Goal: Information Seeking & Learning: Learn about a topic

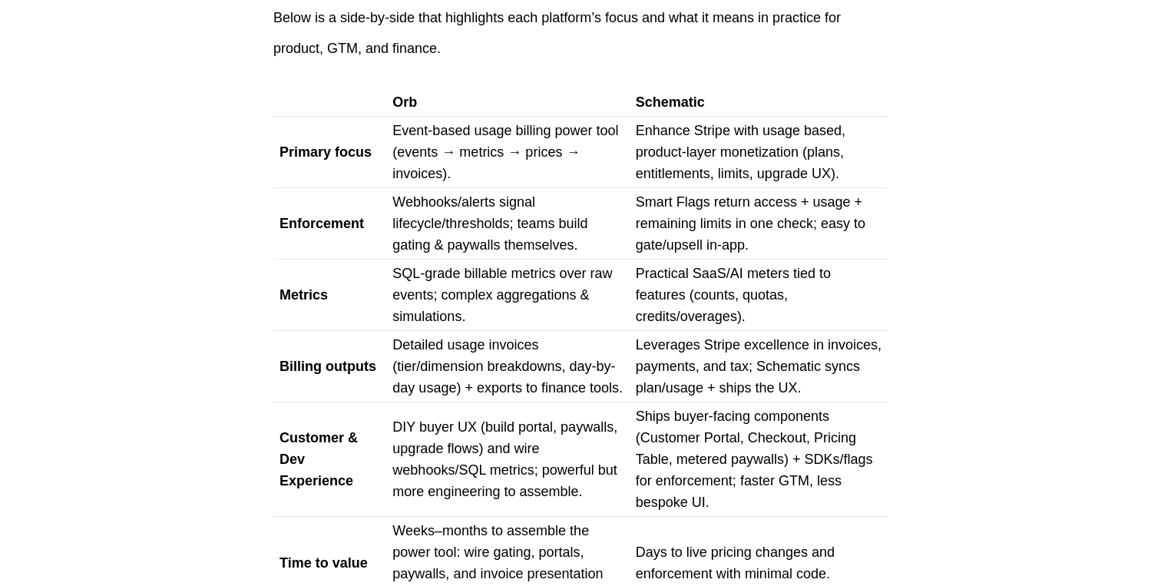
scroll to position [1196, 0]
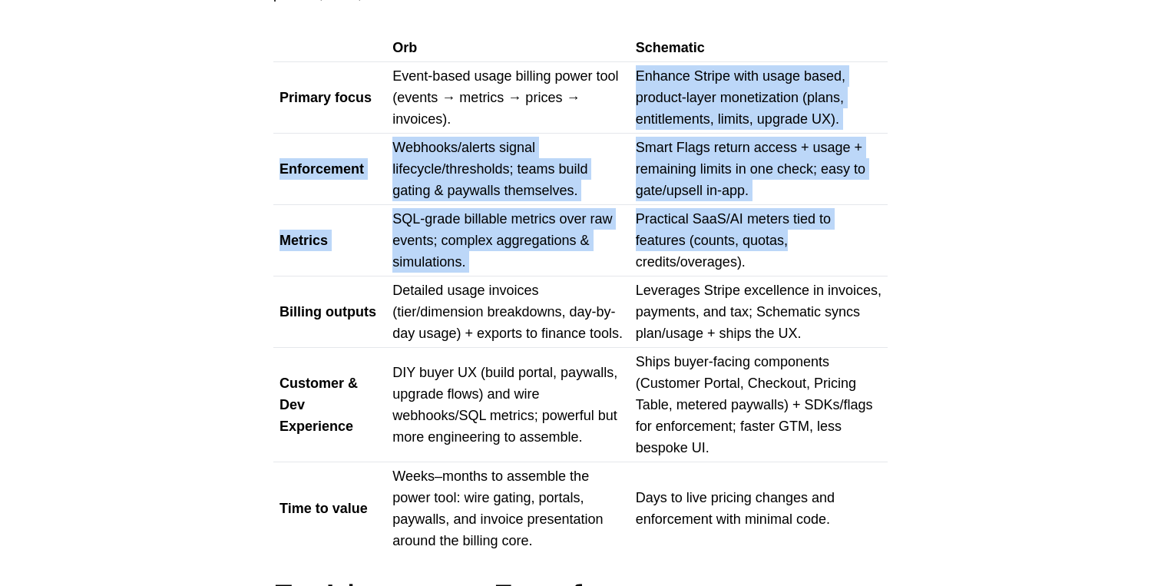
drag, startPoint x: 638, startPoint y: 74, endPoint x: 834, endPoint y: 250, distance: 264.3
click at [834, 250] on tbody "Orb Schematic Primary focus Event-based usage billing power tool (events → metr…" at bounding box center [580, 294] width 615 height 521
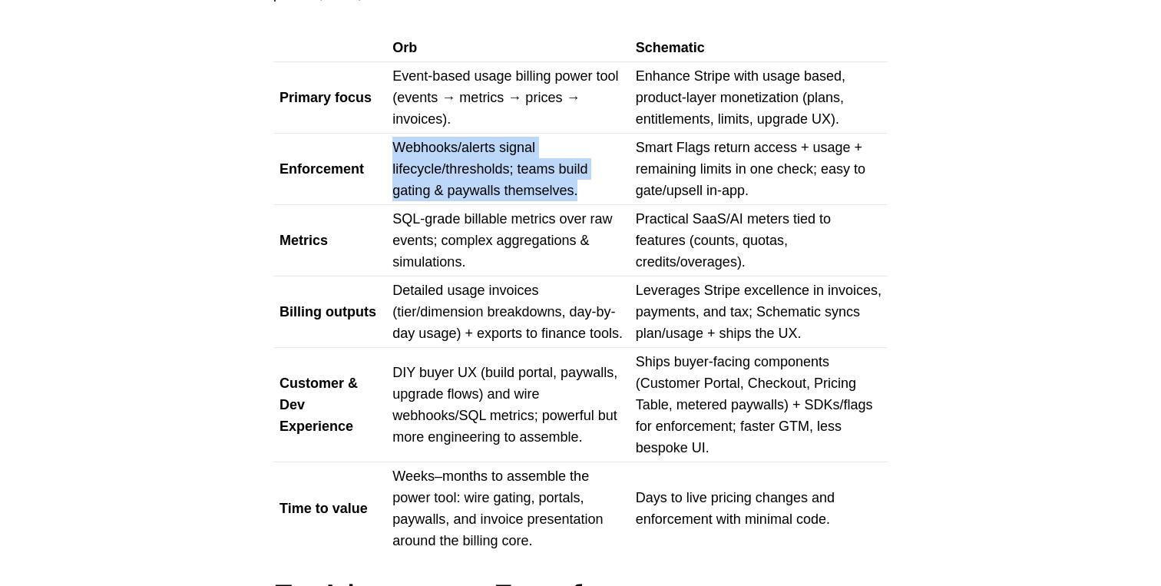
drag, startPoint x: 393, startPoint y: 142, endPoint x: 591, endPoint y: 190, distance: 203.1
click at [591, 190] on p "Webhooks/alerts signal lifecycle/thresholds; teams build gating & paywalls them…" at bounding box center [508, 169] width 230 height 65
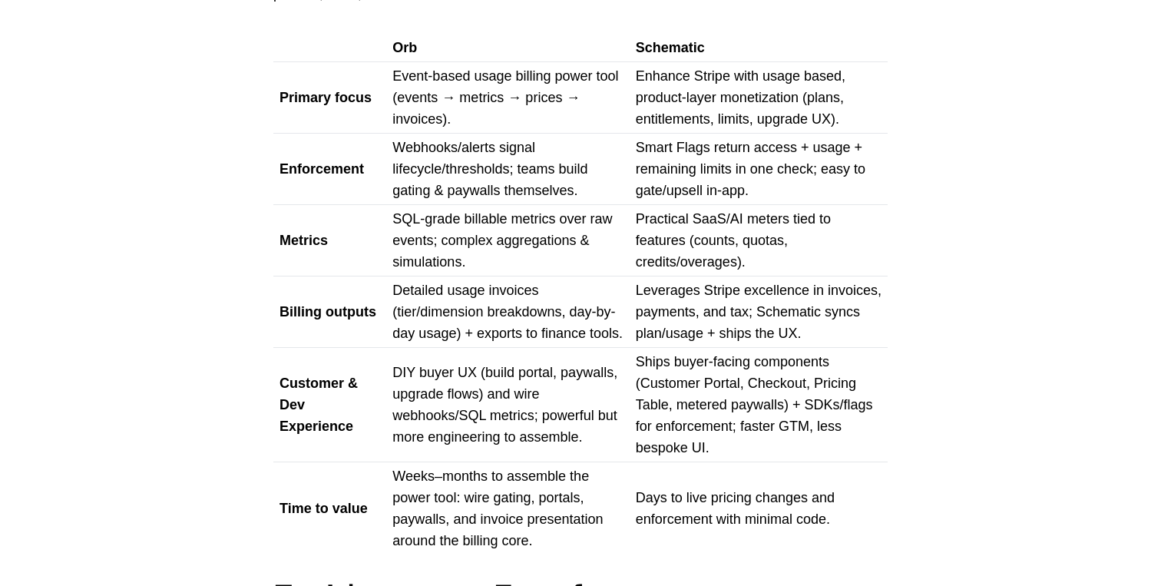
click at [657, 177] on p "Smart Flags return access + usage + remaining limits in one check; easy to gate…" at bounding box center [759, 169] width 246 height 65
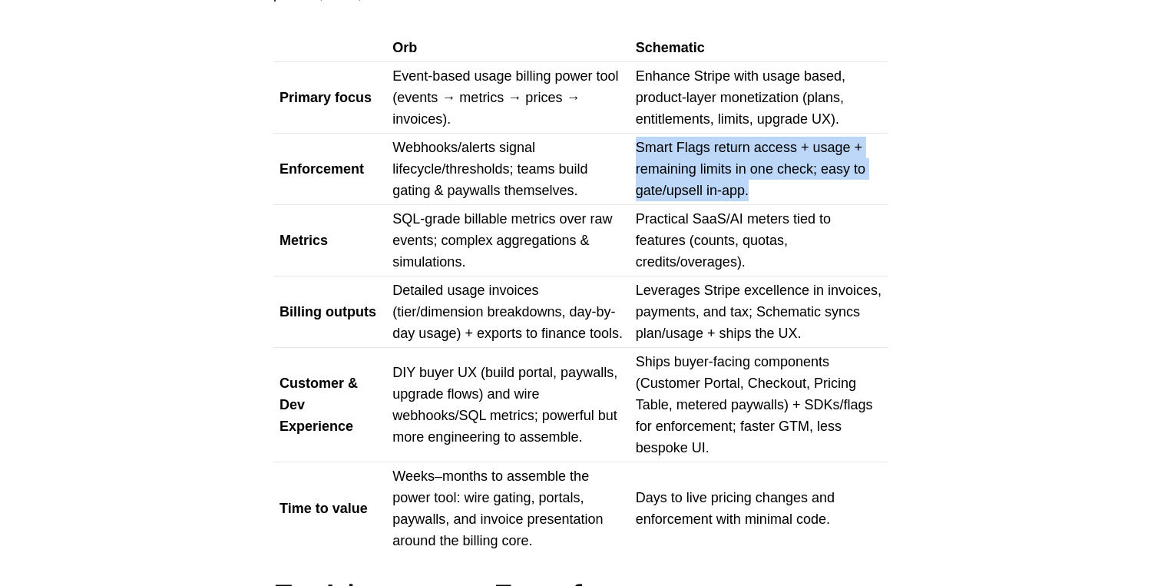
drag, startPoint x: 640, startPoint y: 146, endPoint x: 834, endPoint y: 194, distance: 200.3
click at [834, 194] on p "Smart Flags return access + usage + remaining limits in one check; easy to gate…" at bounding box center [759, 169] width 246 height 65
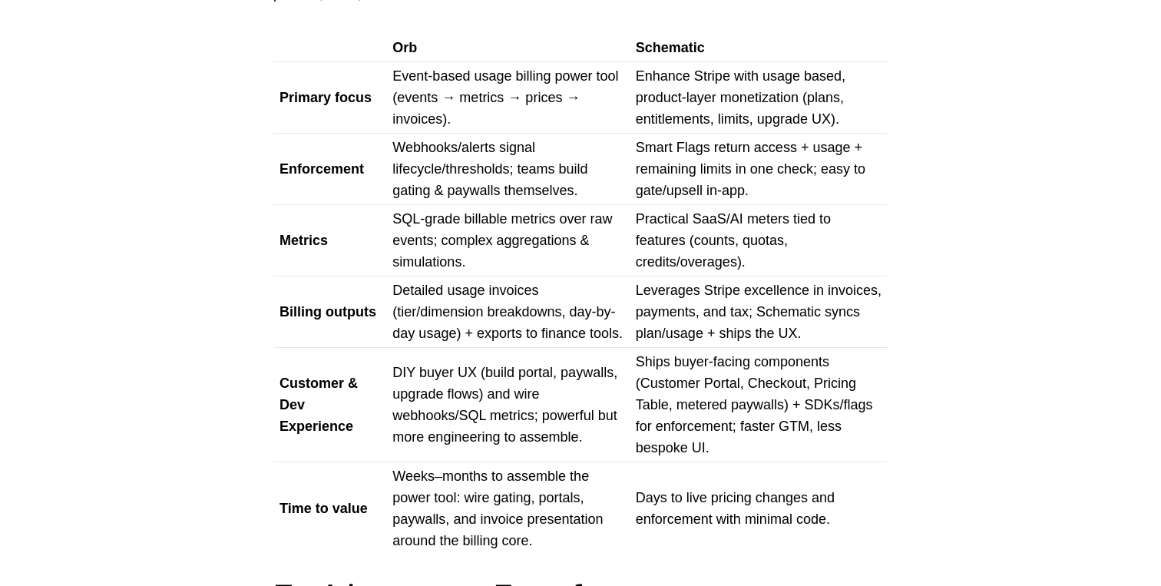
click at [455, 227] on p "SQL-grade billable metrics over raw events; complex aggregations & simulations." at bounding box center [508, 240] width 230 height 65
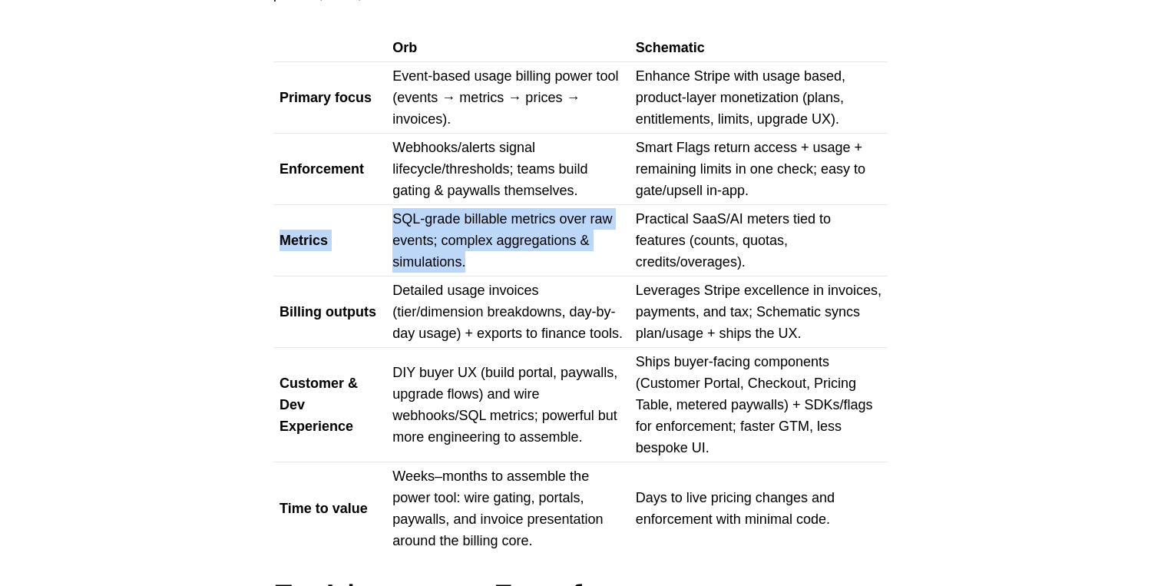
drag, startPoint x: 369, startPoint y: 221, endPoint x: 543, endPoint y: 265, distance: 179.0
click at [543, 265] on tr "Metrics SQL-grade billable metrics over raw events; complex aggregations & simu…" at bounding box center [580, 240] width 615 height 71
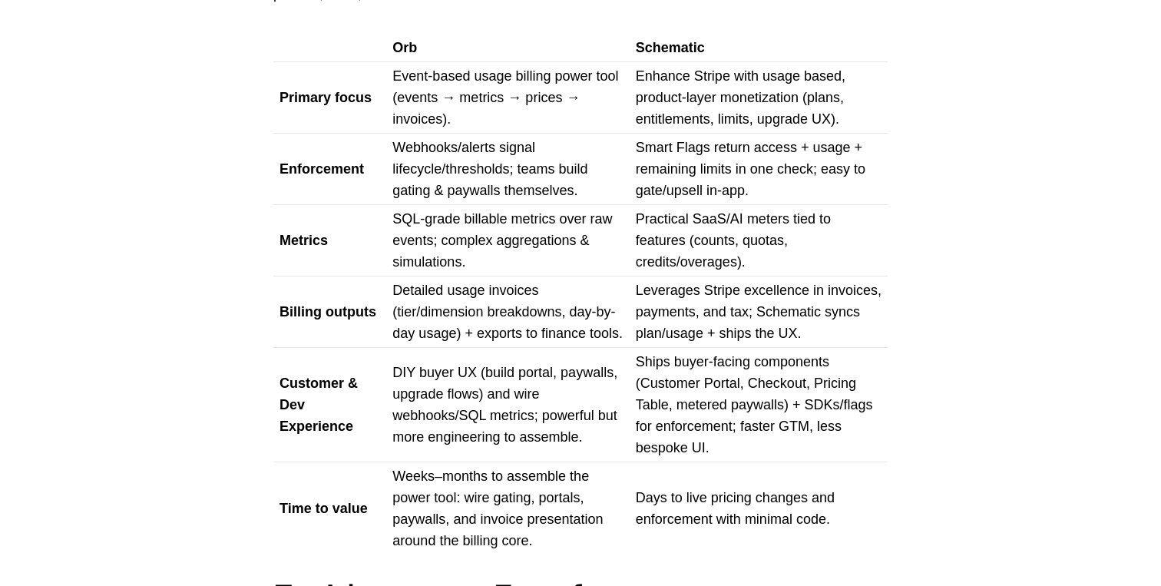
click at [664, 240] on p "Practical SaaS/AI meters tied to features (counts, quotas, credits/overages)." at bounding box center [759, 240] width 246 height 65
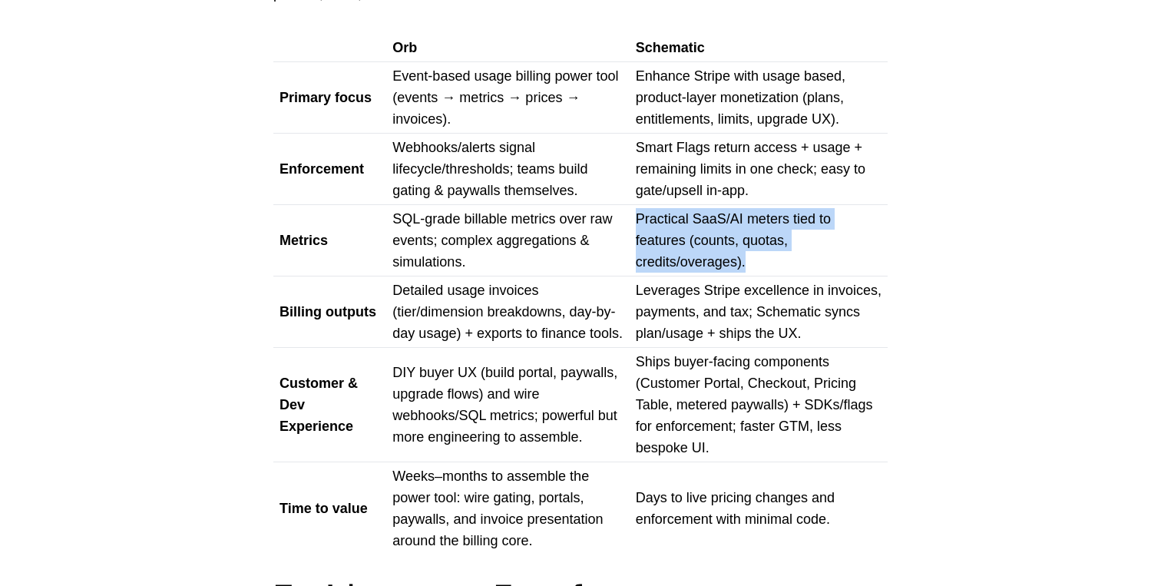
drag, startPoint x: 634, startPoint y: 214, endPoint x: 803, endPoint y: 260, distance: 174.6
click at [803, 260] on td "Practical SaaS/AI meters tied to features (counts, quotas, credits/overages)." at bounding box center [759, 240] width 258 height 71
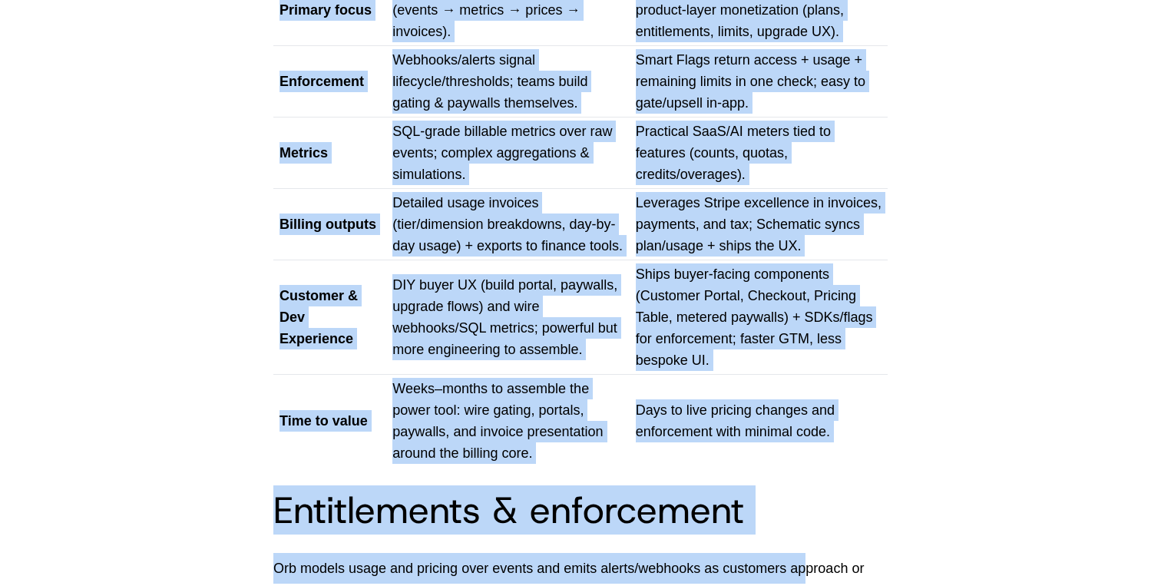
drag, startPoint x: 217, startPoint y: 54, endPoint x: 811, endPoint y: 581, distance: 793.9
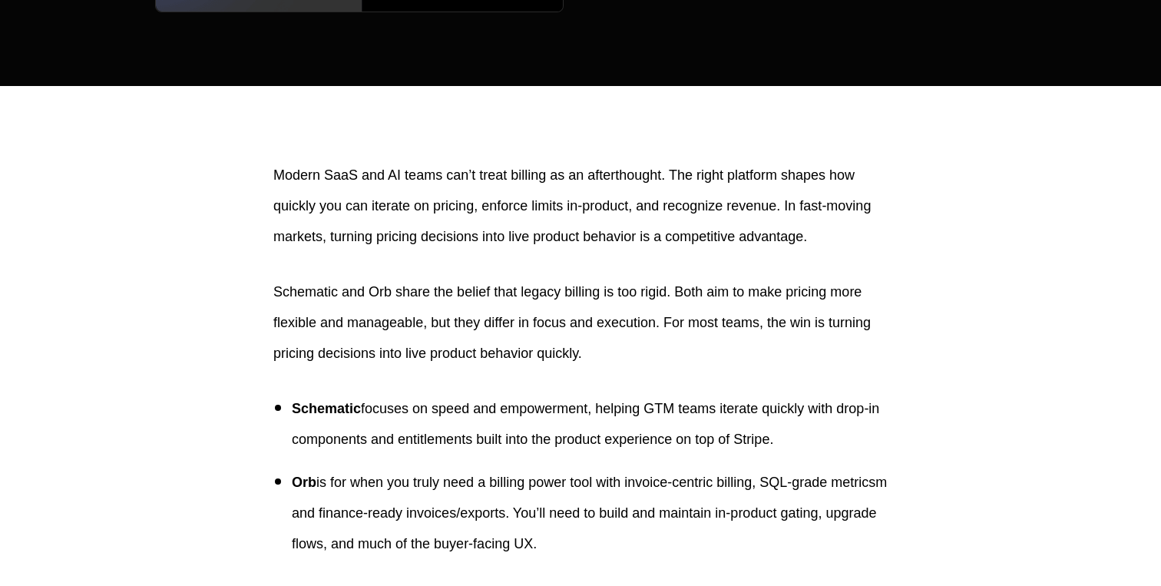
scroll to position [417, 0]
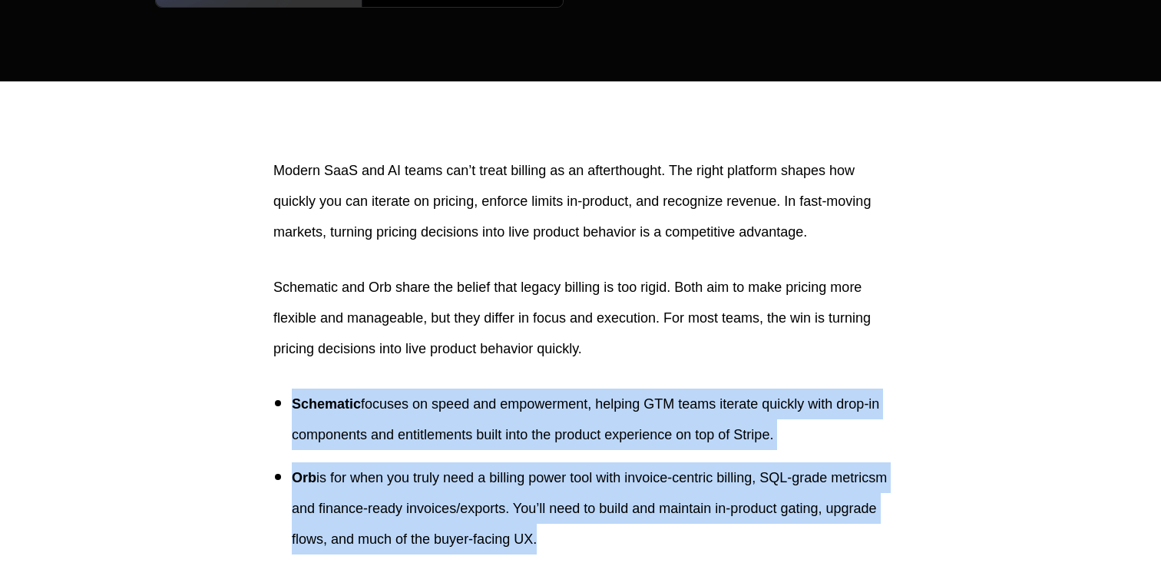
drag, startPoint x: 665, startPoint y: 506, endPoint x: 230, endPoint y: 372, distance: 455.8
click at [464, 409] on p "Schematic focuses on speed and empowerment, helping GTM teams iterate quickly w…" at bounding box center [590, 419] width 596 height 61
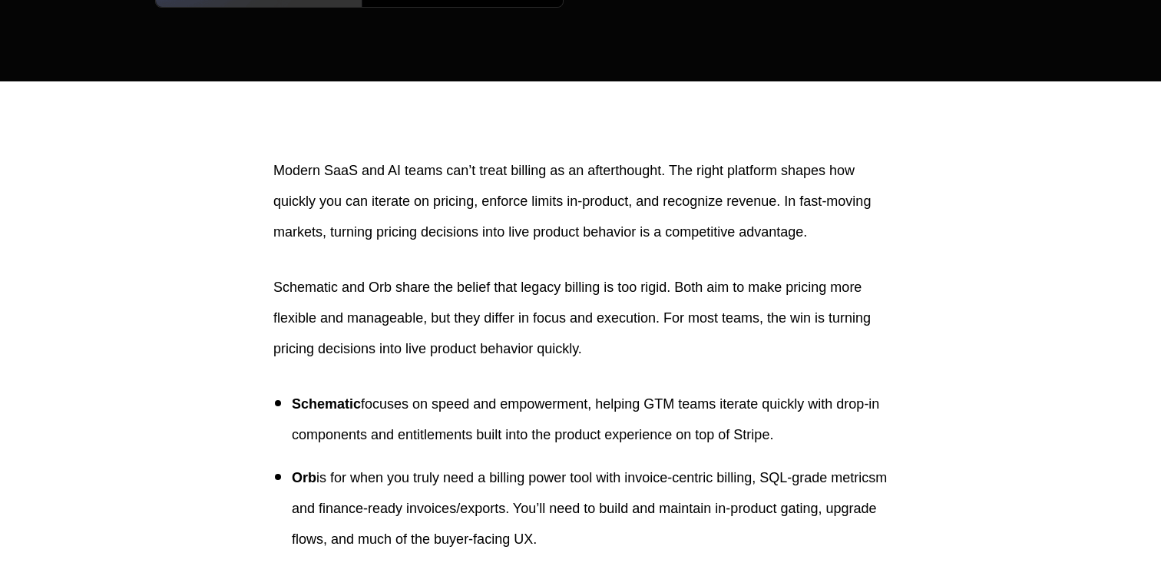
drag, startPoint x: 815, startPoint y: 412, endPoint x: 243, endPoint y: 376, distance: 572.6
click at [576, 465] on p "Orb is for when you truly need a billing power tool with invoice-centric billin…" at bounding box center [590, 508] width 596 height 92
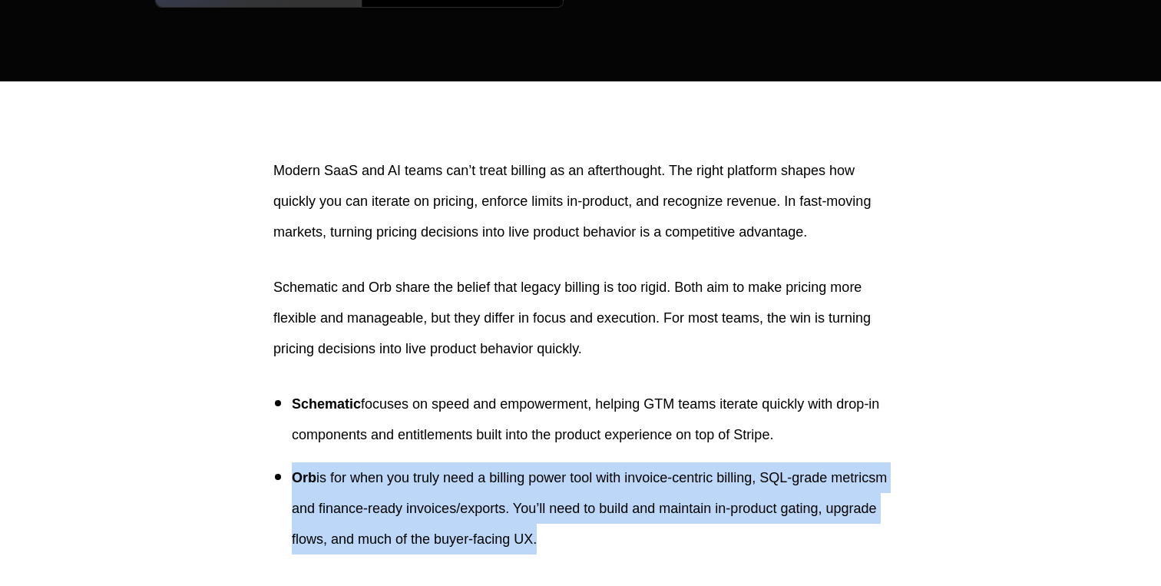
drag, startPoint x: 677, startPoint y: 513, endPoint x: 294, endPoint y: 453, distance: 388.0
click at [294, 462] on p "Orb is for when you truly need a billing power tool with invoice-centric billin…" at bounding box center [590, 508] width 596 height 92
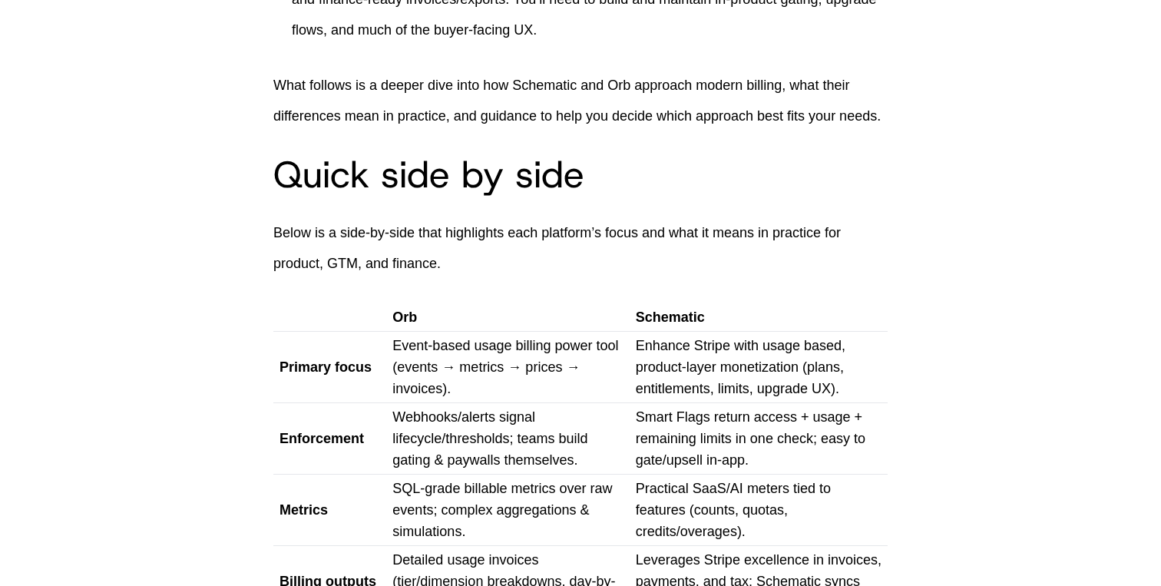
scroll to position [933, 0]
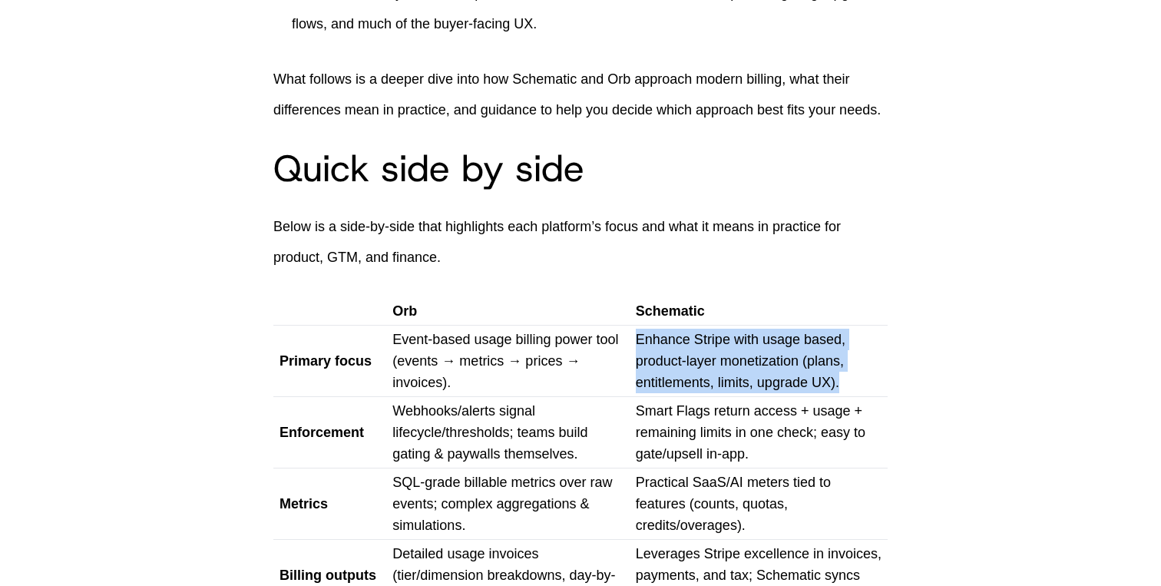
drag, startPoint x: 839, startPoint y: 383, endPoint x: 638, endPoint y: 343, distance: 204.3
click at [638, 343] on p "Enhance Stripe with usage based, product-layer monetization (plans, entitlement…" at bounding box center [759, 361] width 246 height 65
click at [681, 389] on p "Enhance Stripe with usage based, product-layer monetization (plans, entitlement…" at bounding box center [759, 361] width 246 height 65
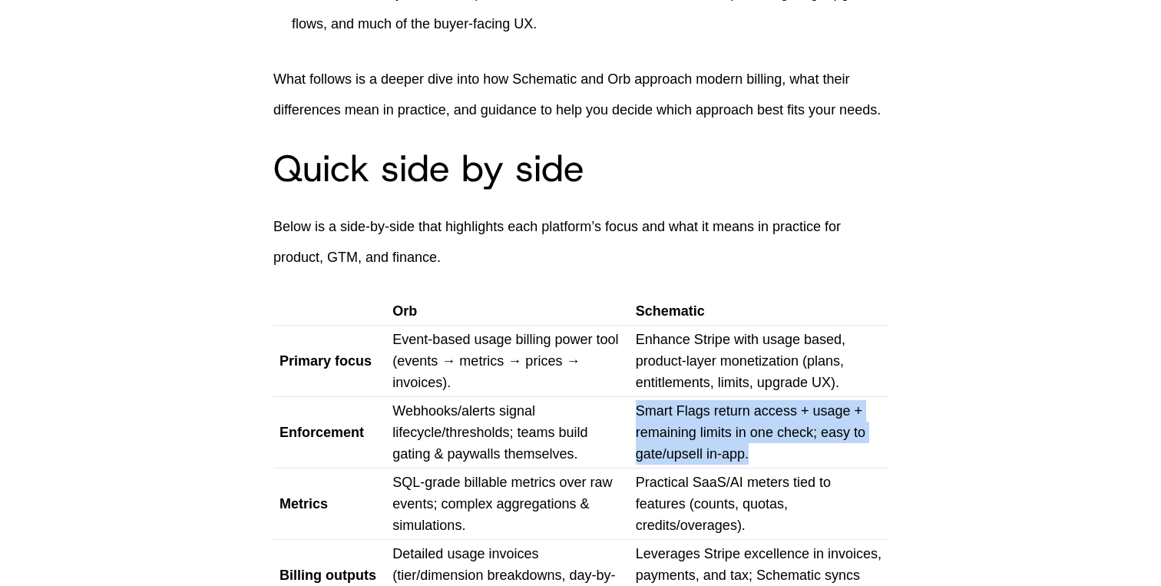
drag, startPoint x: 780, startPoint y: 452, endPoint x: 636, endPoint y: 412, distance: 149.8
click at [636, 412] on p "Smart Flags return access + usage + remaining limits in one check; easy to gate…" at bounding box center [759, 432] width 246 height 65
